Goal: Information Seeking & Learning: Find specific page/section

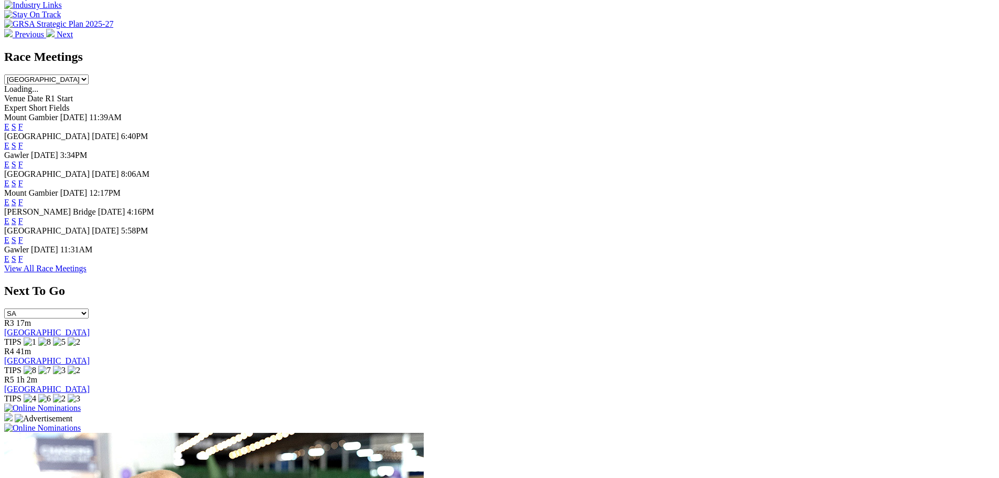
scroll to position [446, 0]
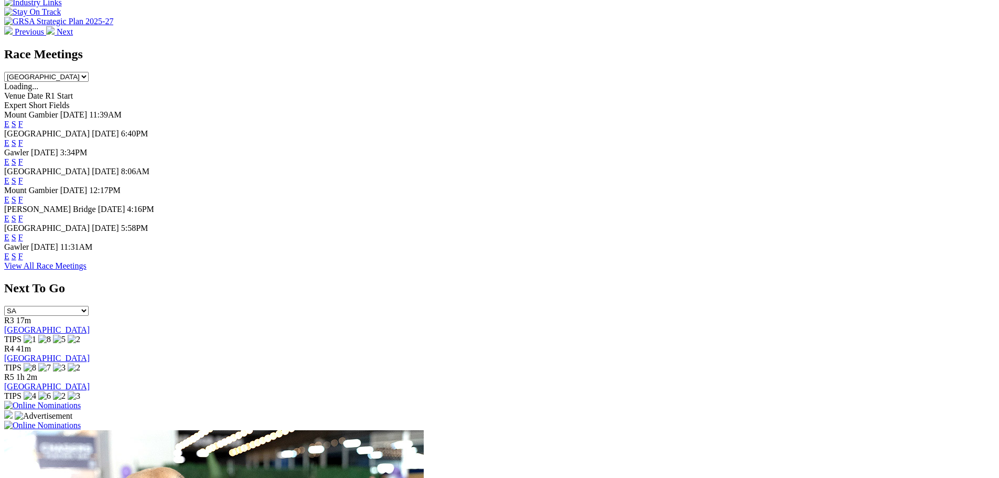
click at [23, 242] on link "F" at bounding box center [20, 237] width 5 height 9
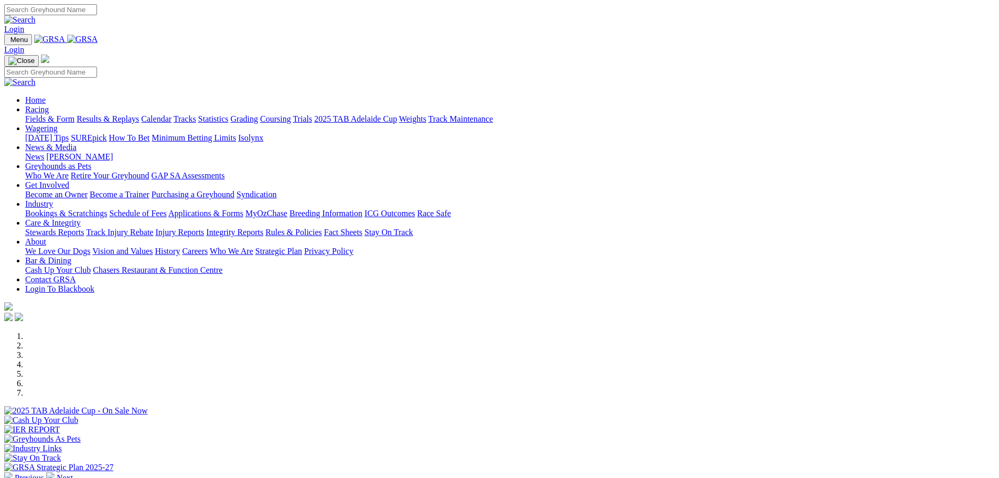
click at [74, 114] on link "Fields & Form" at bounding box center [49, 118] width 49 height 9
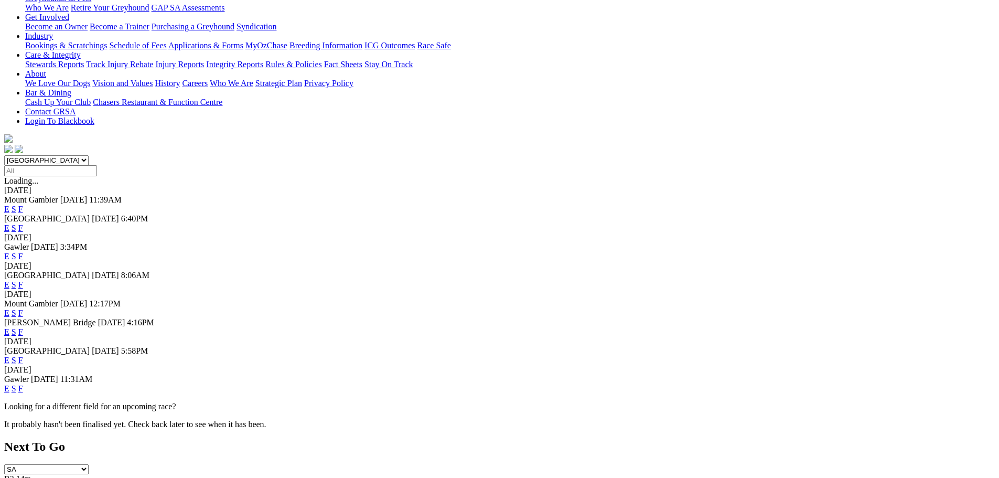
scroll to position [288, 0]
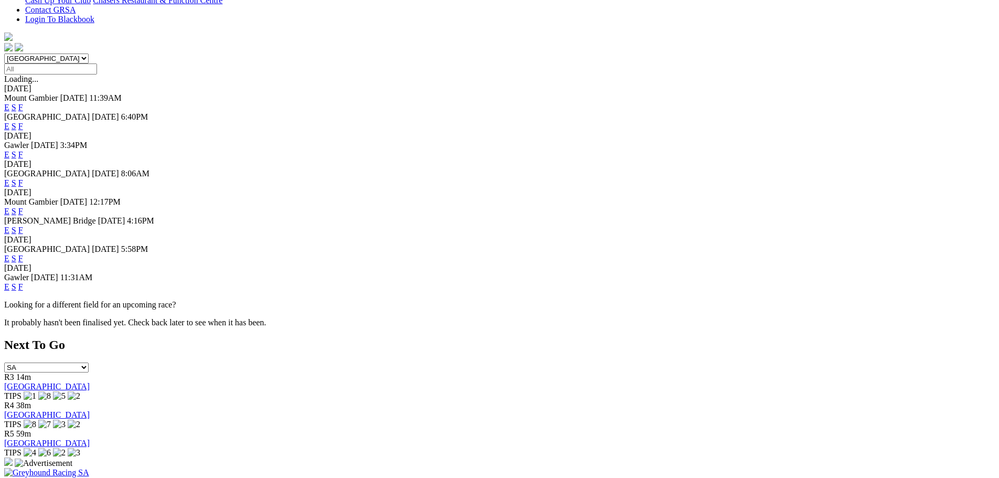
click at [23, 254] on link "F" at bounding box center [20, 258] width 5 height 9
